Goal: Find specific page/section: Find specific page/section

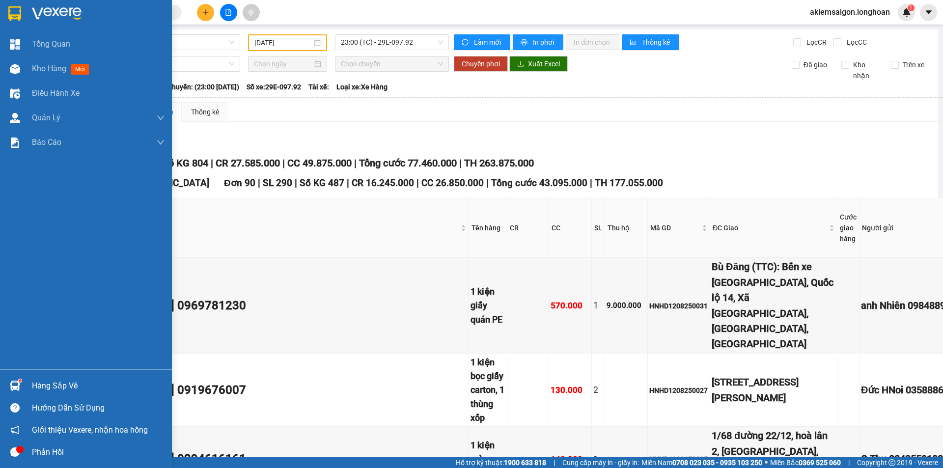
click at [11, 13] on img at bounding box center [14, 13] width 13 height 15
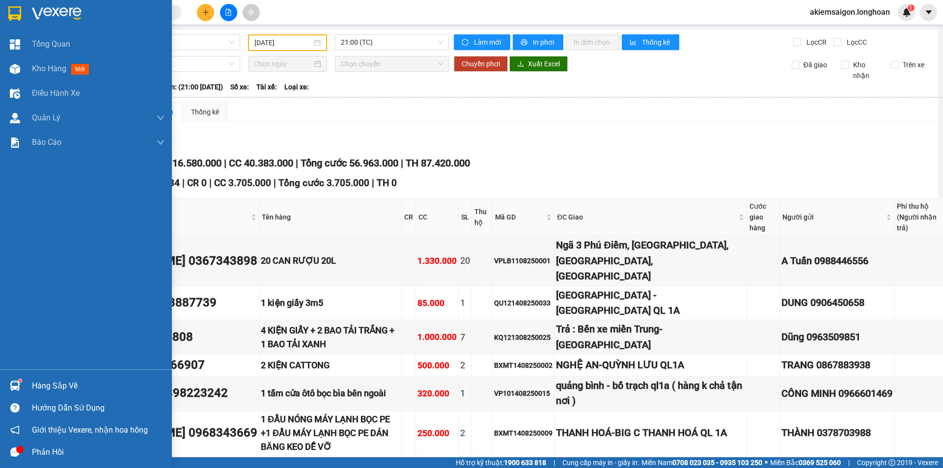
click at [17, 10] on img at bounding box center [14, 13] width 13 height 15
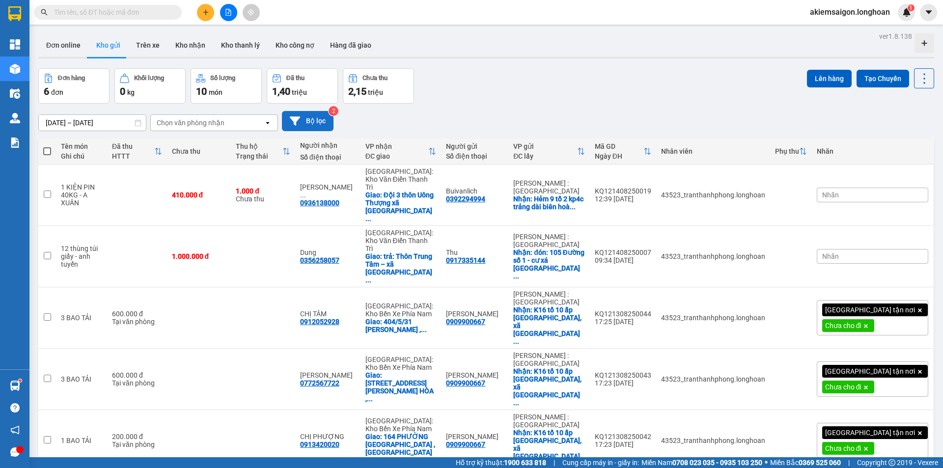
click at [317, 120] on button "Bộ lọc" at bounding box center [308, 121] width 52 height 20
click at [315, 123] on button "Bộ lọc" at bounding box center [308, 121] width 52 height 20
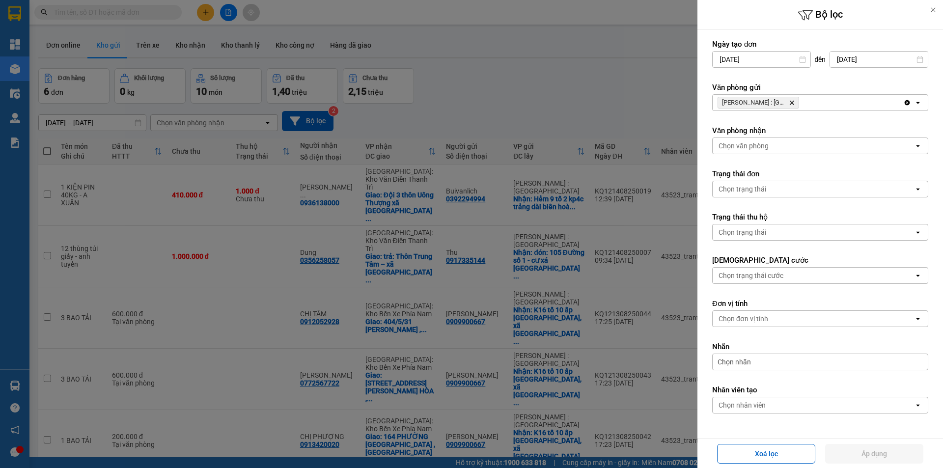
click at [833, 106] on div "[PERSON_NAME] : Kho [GEOGRAPHIC_DATA]" at bounding box center [807, 103] width 190 height 16
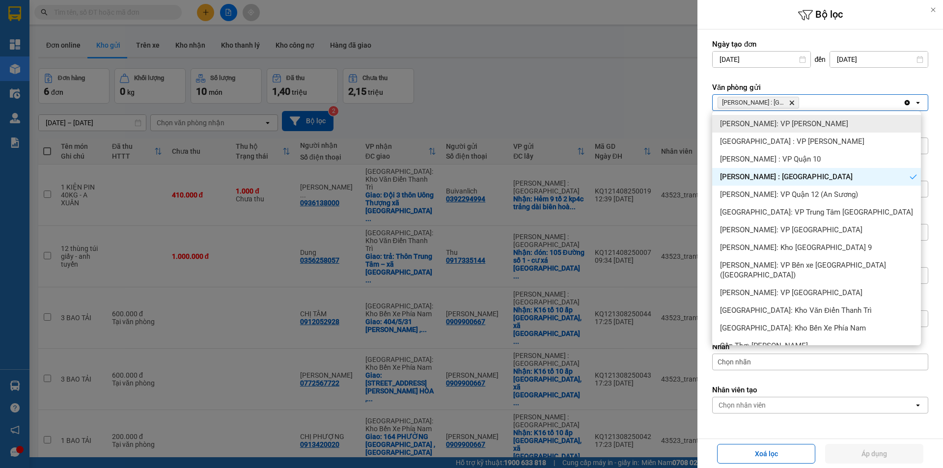
drag, startPoint x: 825, startPoint y: 122, endPoint x: 848, endPoint y: 117, distance: 23.6
click at [825, 122] on div "[PERSON_NAME]: VP [PERSON_NAME]" at bounding box center [816, 124] width 209 height 18
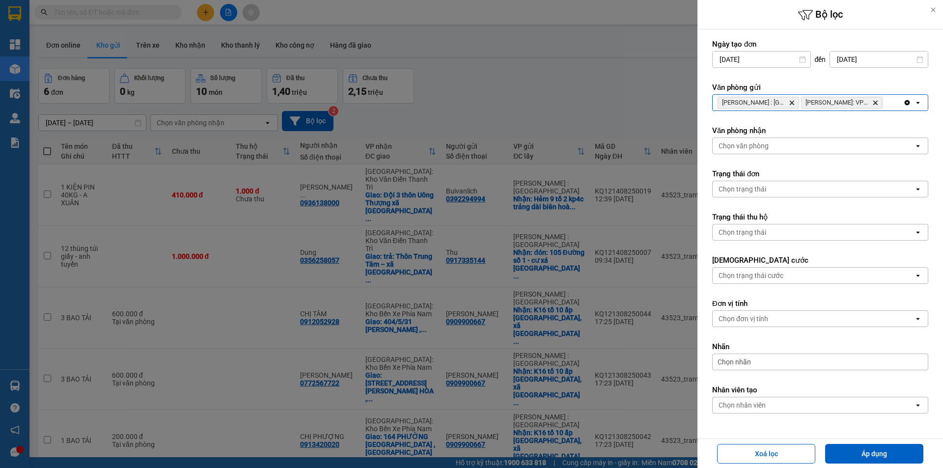
drag, startPoint x: 886, startPoint y: 105, endPoint x: 877, endPoint y: 110, distance: 10.6
click at [884, 107] on div "[PERSON_NAME] : Kho Quận 12 Delete [PERSON_NAME]: VP Bình [PERSON_NAME]" at bounding box center [807, 103] width 190 height 16
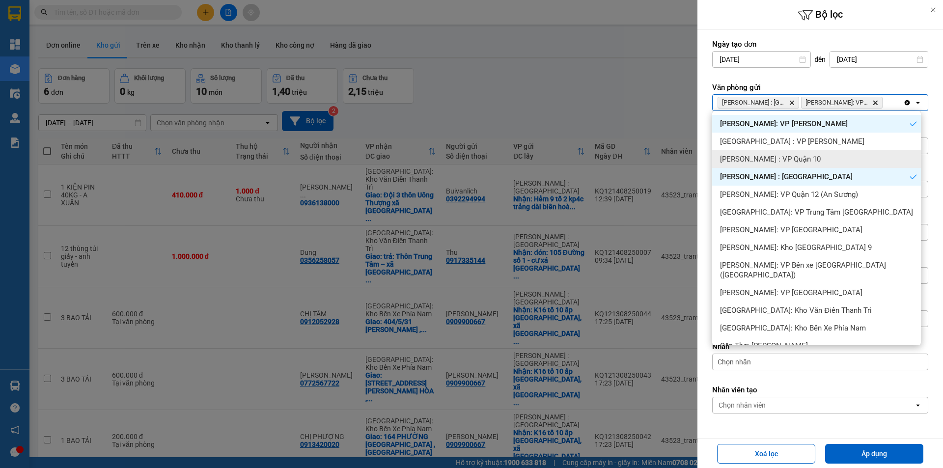
drag, startPoint x: 804, startPoint y: 161, endPoint x: 813, endPoint y: 126, distance: 35.6
click at [804, 160] on span "[PERSON_NAME] : VP Quận 10" at bounding box center [770, 159] width 101 height 10
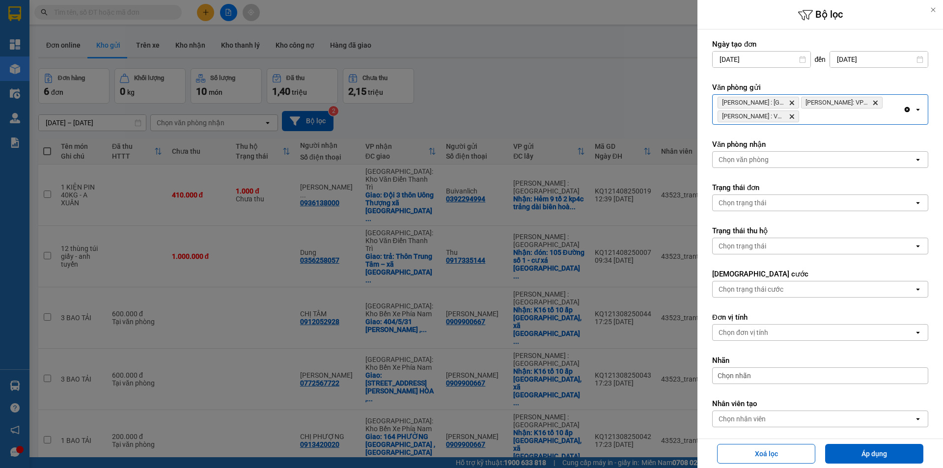
click at [816, 119] on div "[PERSON_NAME] : Kho Quận 12 Delete [PERSON_NAME][GEOGRAPHIC_DATA]: VP Bình Thạn…" at bounding box center [807, 109] width 190 height 29
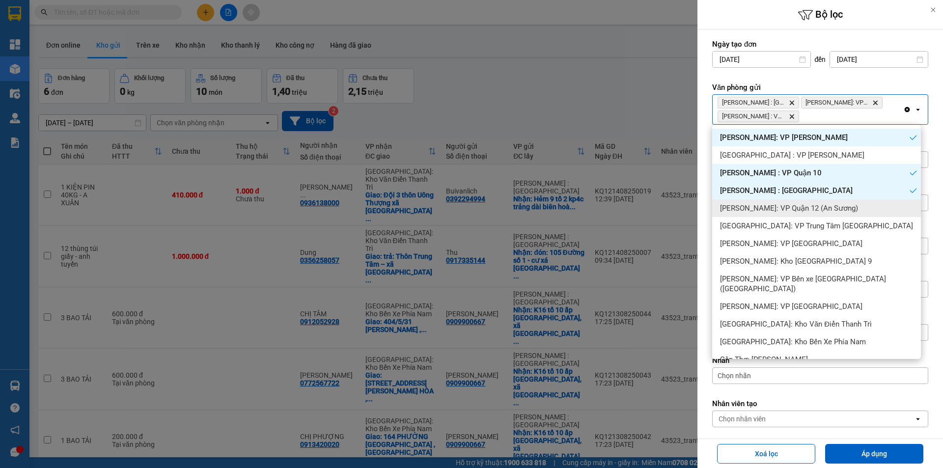
drag, startPoint x: 817, startPoint y: 208, endPoint x: 863, endPoint y: 131, distance: 89.6
click at [817, 207] on span "[PERSON_NAME]: VP Quận 12 (An Sương)" at bounding box center [789, 208] width 138 height 10
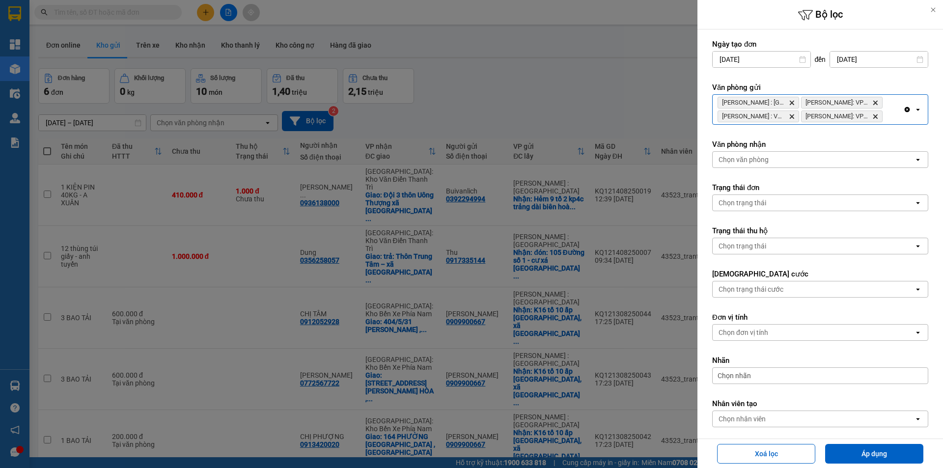
click at [886, 119] on div "[PERSON_NAME] : Kho Quận 12 Delete [PERSON_NAME][GEOGRAPHIC_DATA]: VP Bình Thạn…" at bounding box center [807, 109] width 190 height 29
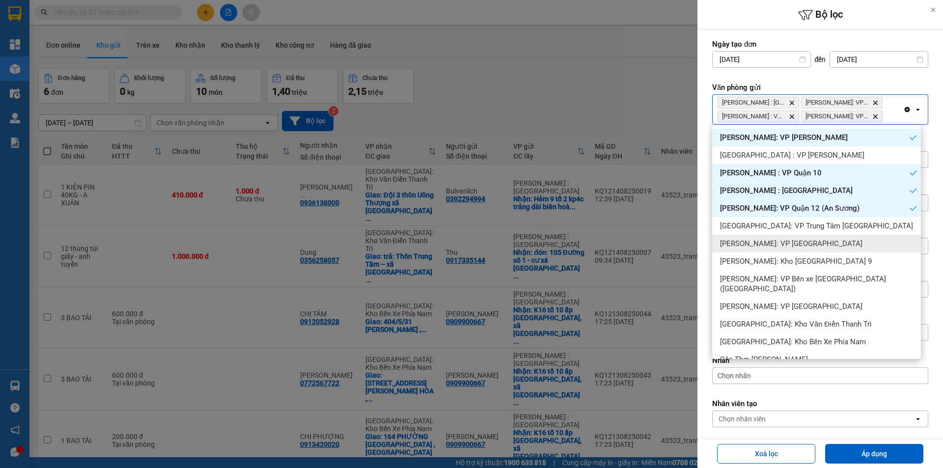
click at [824, 247] on div "[PERSON_NAME]: VP [GEOGRAPHIC_DATA]" at bounding box center [816, 244] width 209 height 18
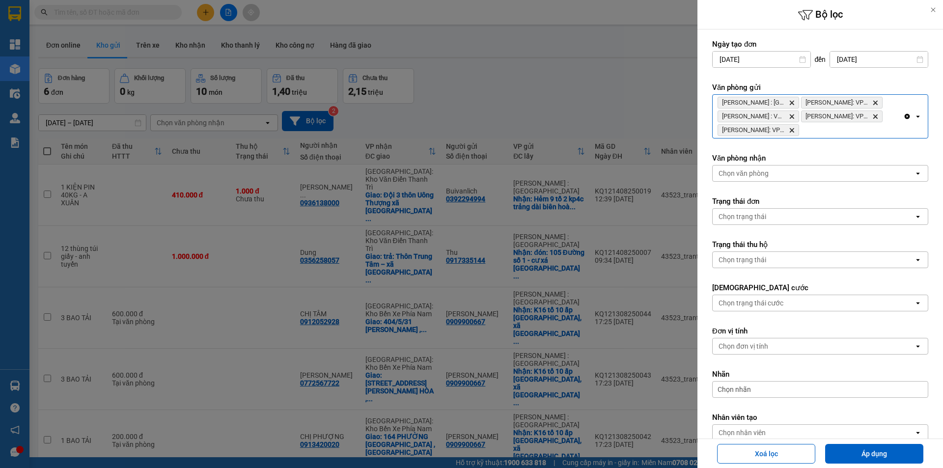
click at [851, 132] on div "[PERSON_NAME] : Kho Quận 12 Delete Hồ Chí [GEOGRAPHIC_DATA]: VP Bình Thạnh Dele…" at bounding box center [807, 116] width 190 height 43
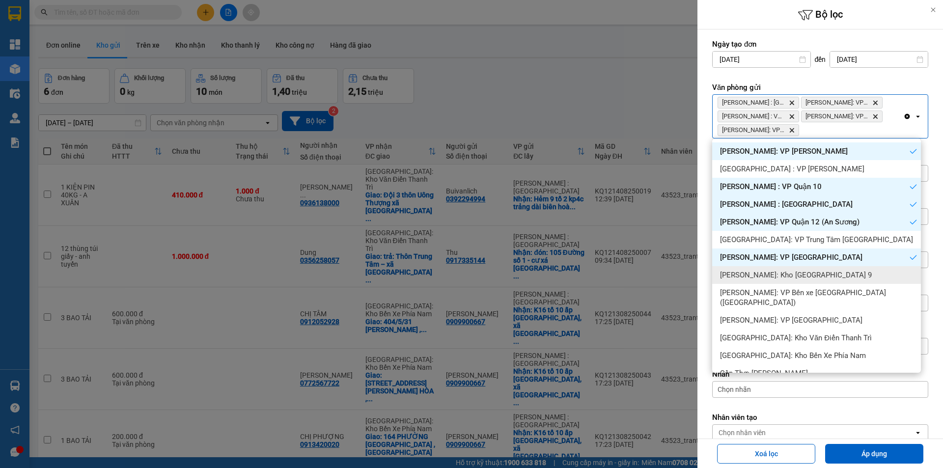
click at [814, 277] on span "[PERSON_NAME]: Kho [GEOGRAPHIC_DATA] 9" at bounding box center [796, 275] width 152 height 10
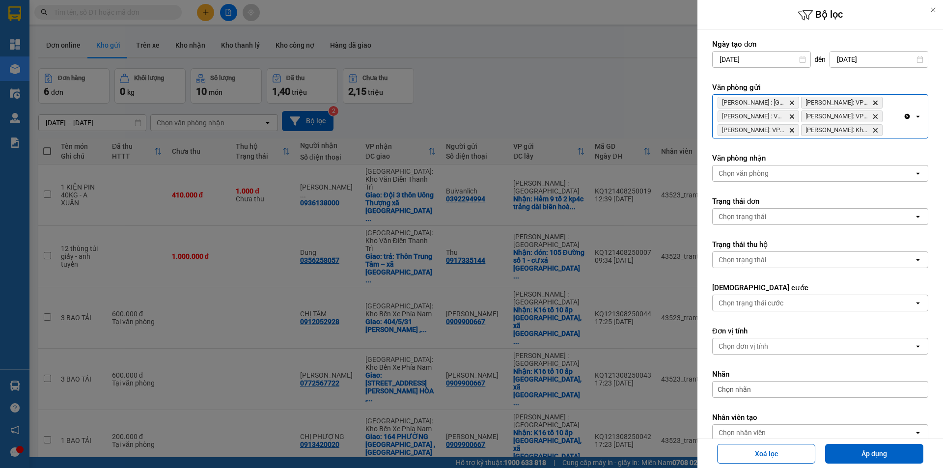
click at [903, 135] on div "Clear all open" at bounding box center [915, 116] width 25 height 43
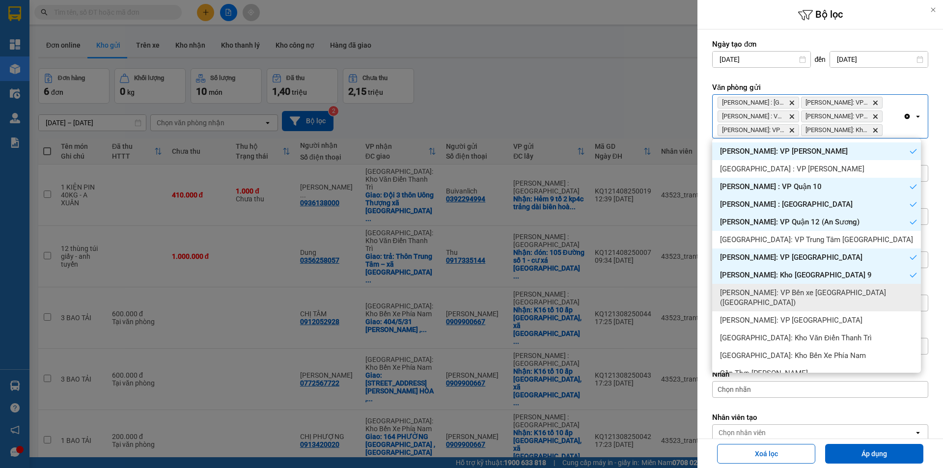
click at [818, 294] on span "[PERSON_NAME]: VP Bến xe [GEOGRAPHIC_DATA] ([GEOGRAPHIC_DATA])" at bounding box center [818, 298] width 197 height 20
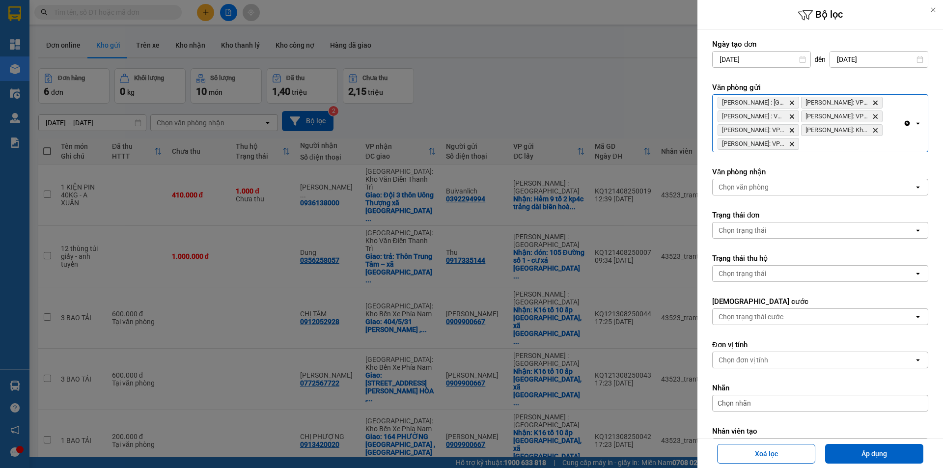
click at [849, 143] on div "[PERSON_NAME] : Kho Quận 12 Delete Hồ Chí [GEOGRAPHIC_DATA]: VP [GEOGRAPHIC_DAT…" at bounding box center [807, 123] width 190 height 57
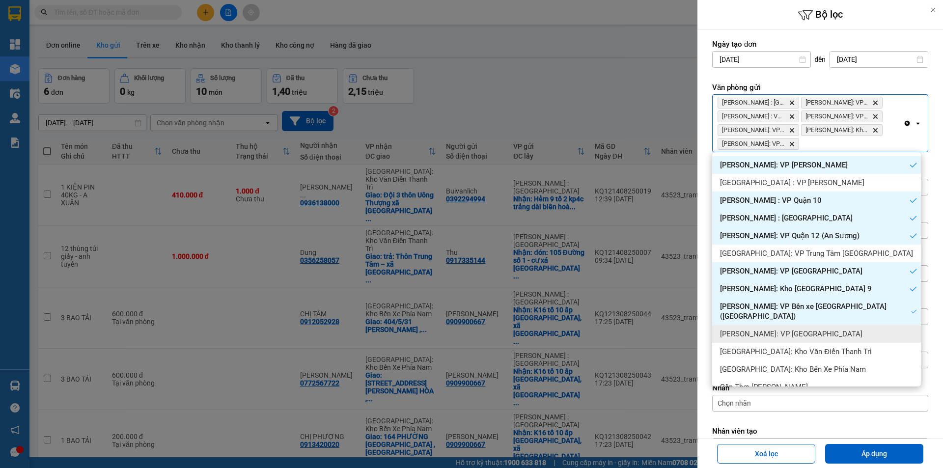
click at [837, 325] on div "[PERSON_NAME]: VP [GEOGRAPHIC_DATA]" at bounding box center [816, 334] width 209 height 18
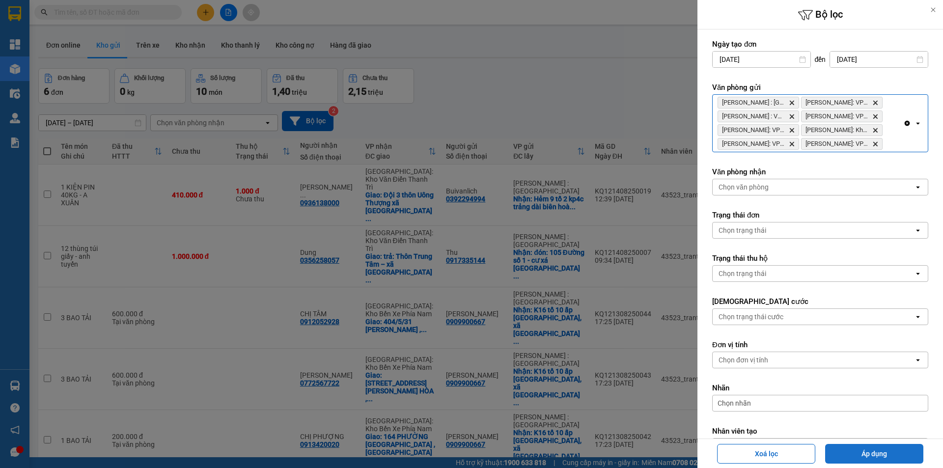
click at [845, 455] on button "Áp dụng" at bounding box center [874, 454] width 98 height 20
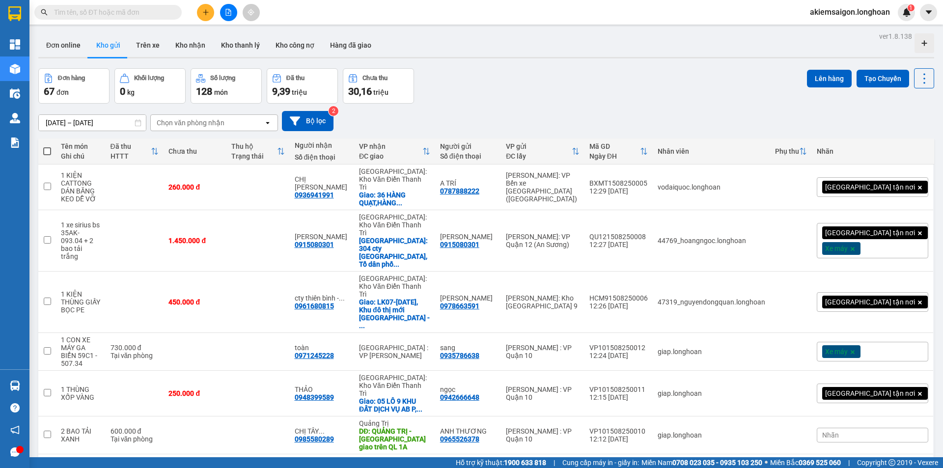
click at [479, 107] on div "[DATE] – [DATE] Press the down arrow key to interact with the calendar and sele…" at bounding box center [485, 121] width 895 height 35
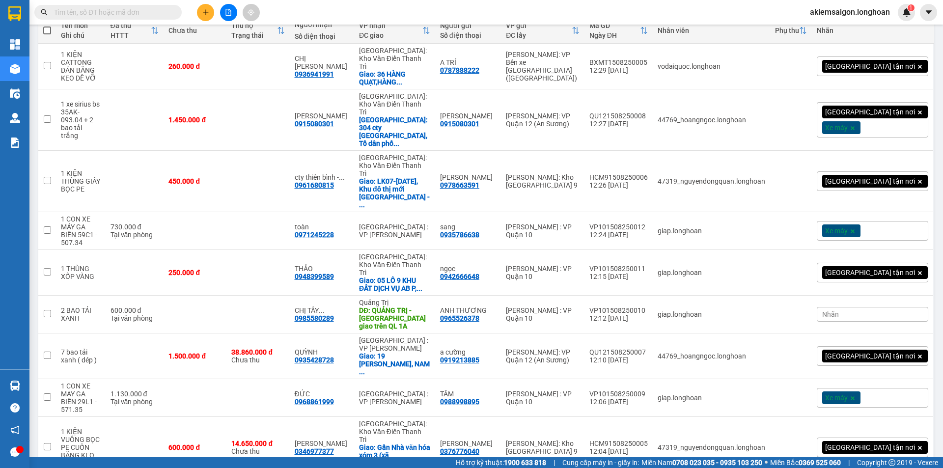
click at [897, 409] on span "100 / trang" at bounding box center [888, 411] width 35 height 10
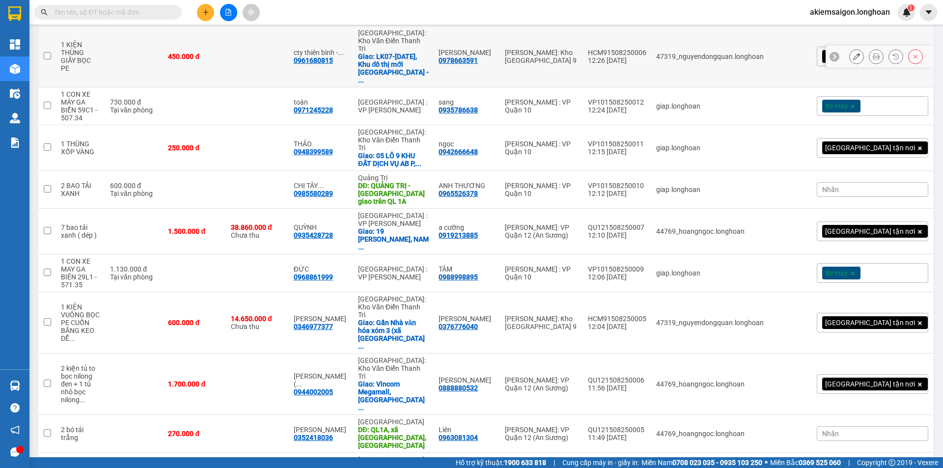
scroll to position [0, 0]
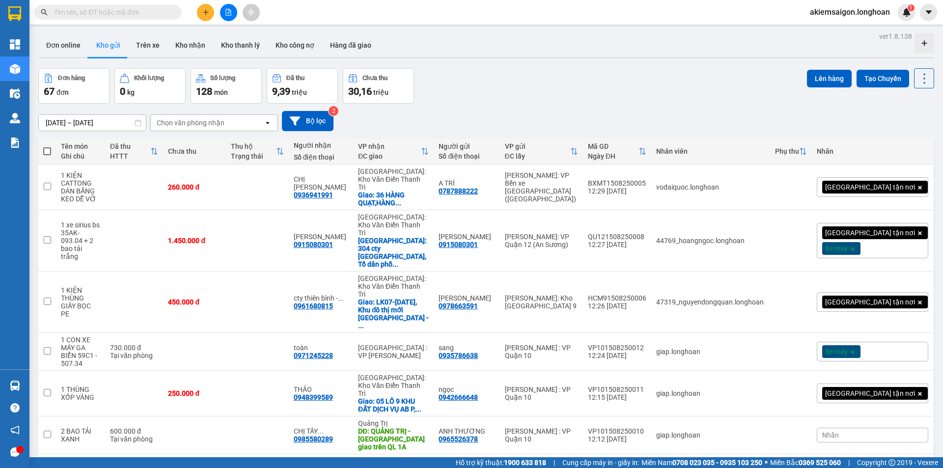
click at [537, 104] on div "[DATE] – [DATE] Press the down arrow key to interact with the calendar and sele…" at bounding box center [485, 121] width 895 height 35
